Goal: Find specific page/section: Find specific page/section

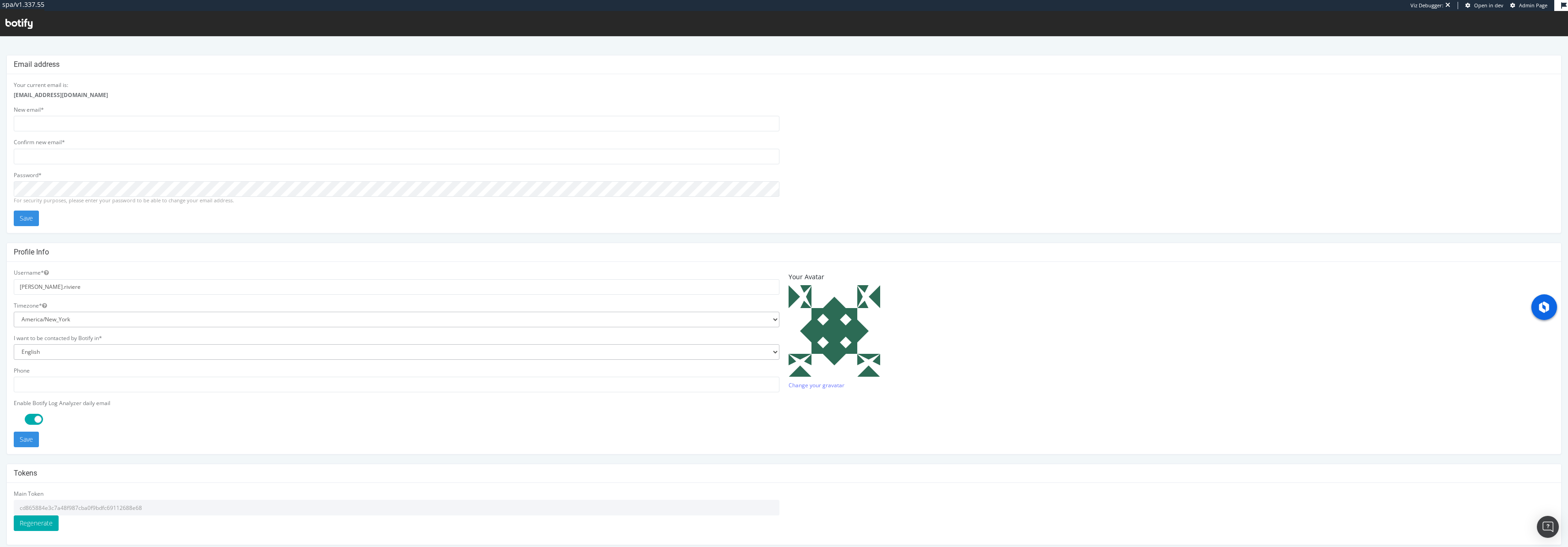
click at [109, 508] on input "cd865884e3c7a48f987cba0f9bdfc69112688e68" at bounding box center [396, 507] width 765 height 16
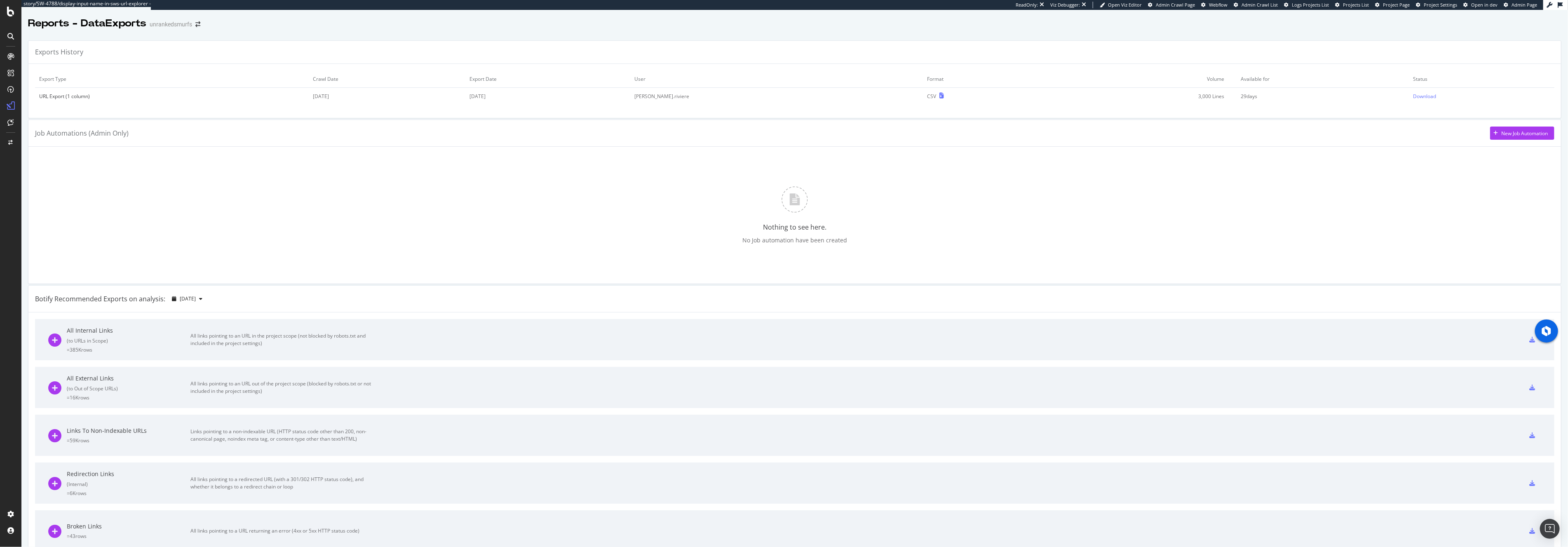
click at [645, 201] on div "Nothing to see here. No Job automation have been created" at bounding box center [795, 215] width 1519 height 124
